Goal: Task Accomplishment & Management: Complete application form

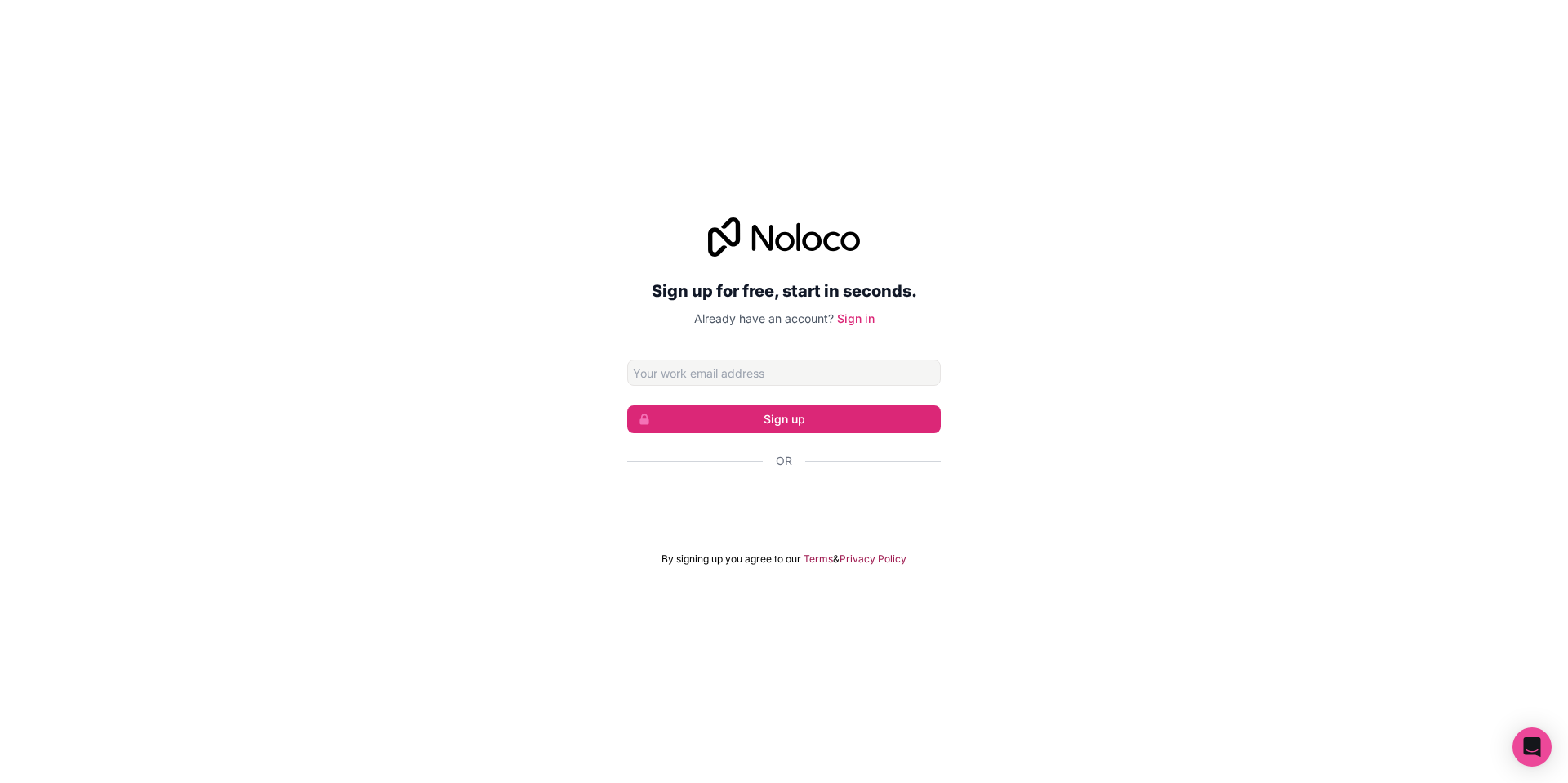
drag, startPoint x: 1073, startPoint y: 344, endPoint x: 1042, endPoint y: 349, distance: 31.4
click at [1073, 344] on div "Sign up for free, start in seconds. Already have an account? Sign in Sign up Or…" at bounding box center [784, 391] width 1568 height 394
click at [851, 383] on input "Email address" at bounding box center [784, 373] width 314 height 27
click at [1122, 152] on div "Sign up for free, start in seconds. Already have an account? Sign in Sign up Or…" at bounding box center [784, 391] width 1568 height 783
